Goal: Submit feedback/report problem

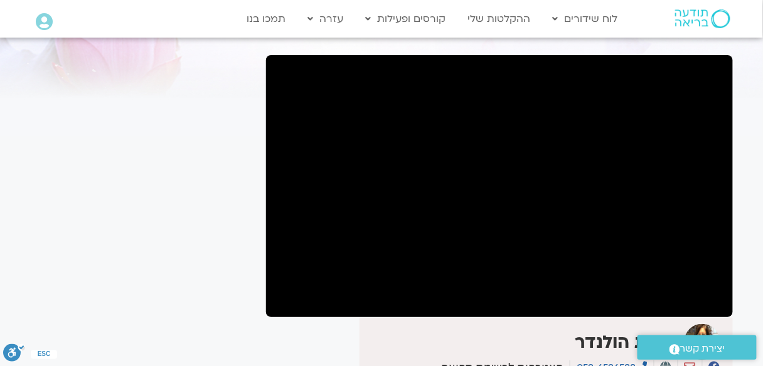
scroll to position [100, 0]
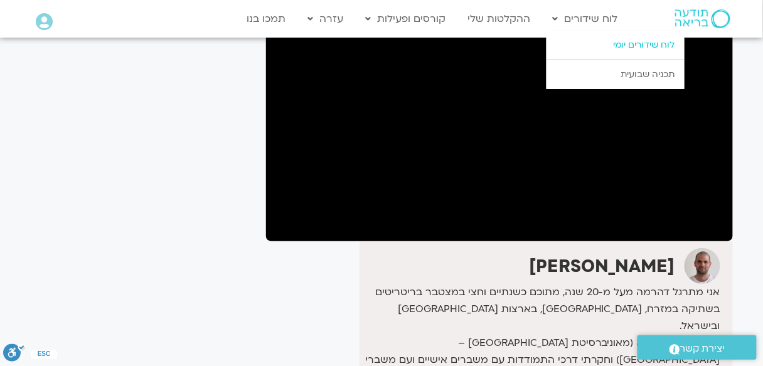
click at [634, 46] on link "לוח שידורים יומי" at bounding box center [615, 45] width 138 height 29
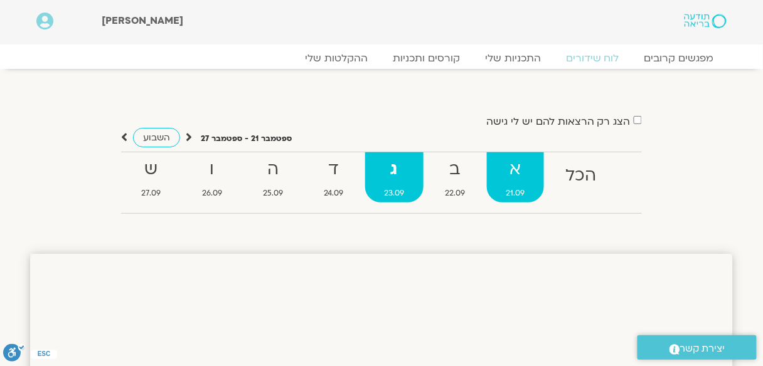
click at [521, 170] on strong "א" at bounding box center [515, 170] width 57 height 28
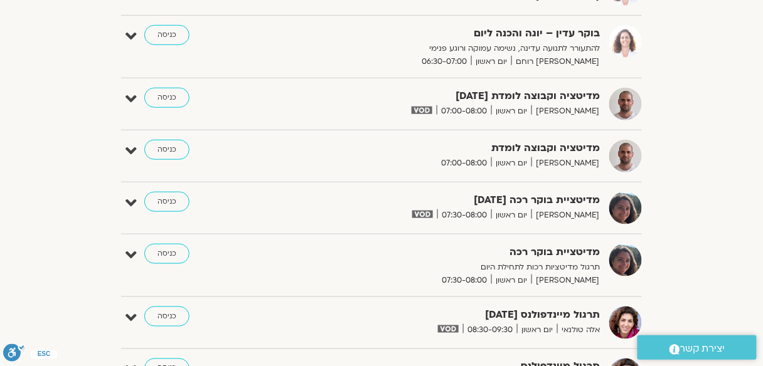
scroll to position [251, 0]
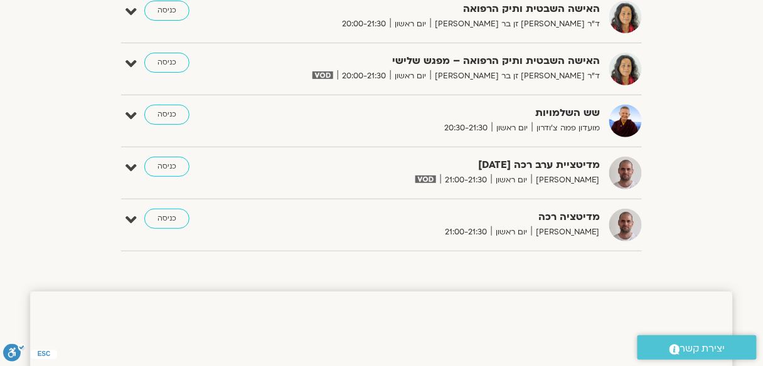
scroll to position [1254, 0]
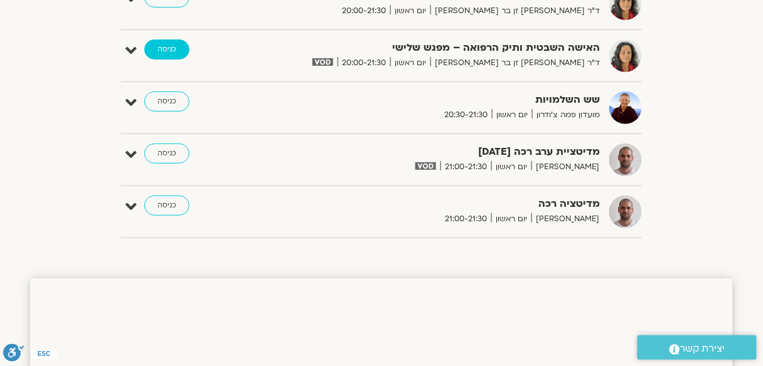
click at [176, 45] on link "כניסה" at bounding box center [166, 50] width 45 height 20
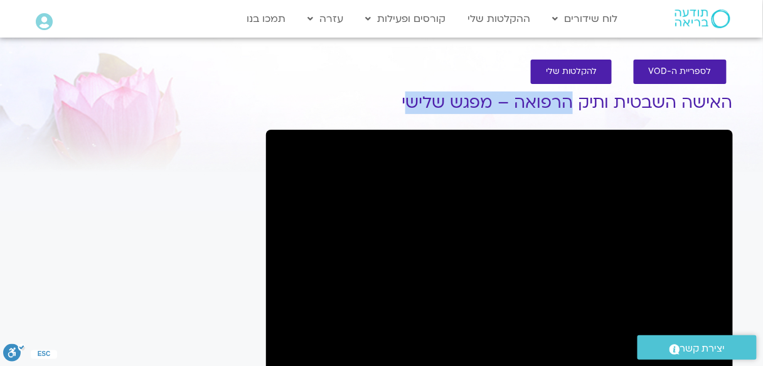
drag, startPoint x: 429, startPoint y: 102, endPoint x: 351, endPoint y: 90, distance: 78.6
click at [472, 98] on h1 "האישה השבטית ותיק הרפואה – מפגש שלישי" at bounding box center [499, 102] width 467 height 19
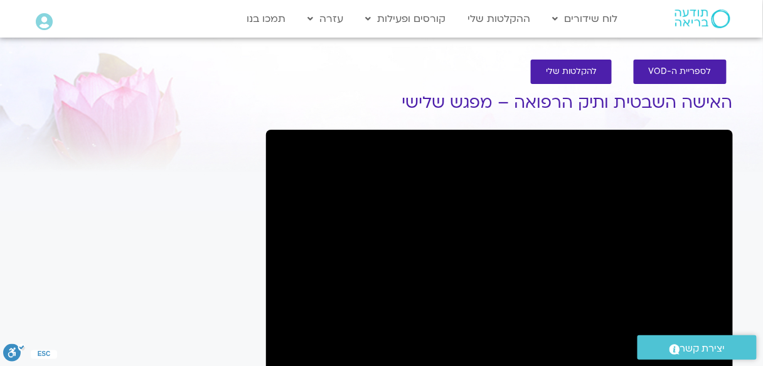
click at [362, 87] on div "לספריית ה-VOD להקלטות שלי" at bounding box center [499, 71] width 454 height 37
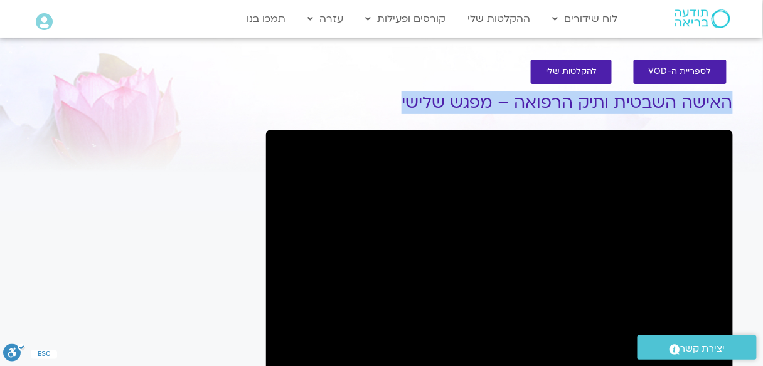
drag, startPoint x: 398, startPoint y: 101, endPoint x: 727, endPoint y: 109, distance: 329.4
click at [727, 109] on h1 "האישה השבטית ותיק הרפואה – מפגש שלישי" at bounding box center [499, 102] width 467 height 19
copy h1 "האישה השבטית ותיק הרפואה – מפגש שלישי"
click at [708, 341] on span "יצירת קשר" at bounding box center [702, 349] width 45 height 17
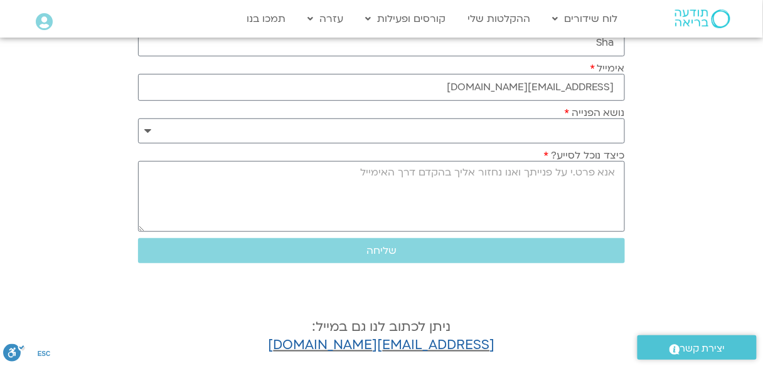
scroll to position [201, 0]
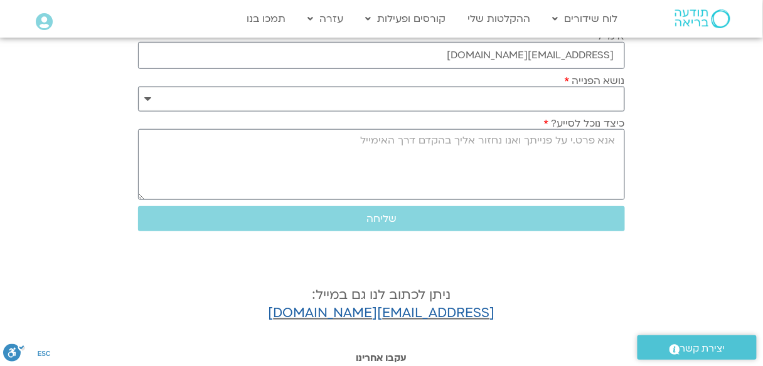
click at [149, 98] on select "**********" at bounding box center [381, 99] width 487 height 25
click at [138, 87] on select "**********" at bounding box center [381, 99] width 487 height 25
select select "**********"
click at [575, 137] on textarea "כיצד נוכל לסייע?" at bounding box center [381, 164] width 487 height 71
paste textarea "האישה השבטית ותיק הרפואה – מפגש שלישי"
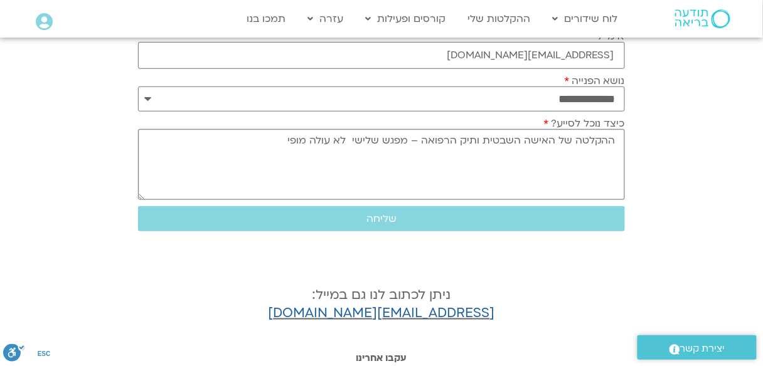
click at [316, 142] on textarea "ההקלטה של האישה השבטית ותיק הרפואה – מפגש שלישי לא עולה מופי" at bounding box center [381, 164] width 487 height 71
click at [289, 142] on textarea "ההקלטה של האישה השבטית ותיק הרפואה – מפגש שלישי לא עולה מופי" at bounding box center [381, 164] width 487 height 71
type textarea "ההקלטה של האישה השבטית ותיק הרפואה – מפגש שלישי לא עולה מופיעה הודעה שהסרטון פר…"
click at [389, 216] on span "שליחה" at bounding box center [381, 218] width 30 height 11
